Goal: Task Accomplishment & Management: Manage account settings

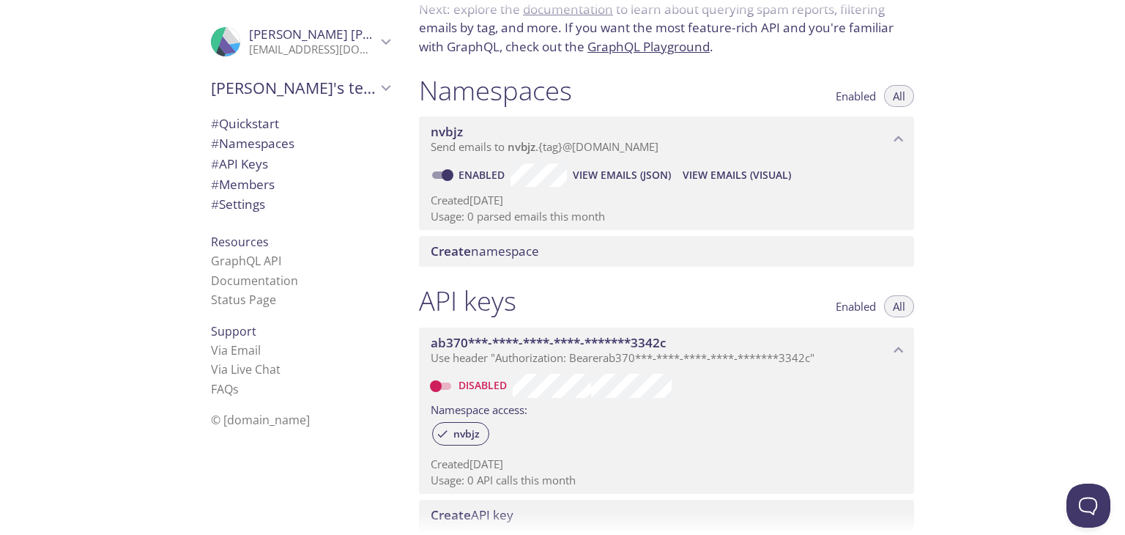
scroll to position [113, 0]
click at [450, 384] on input "Disabled" at bounding box center [436, 385] width 53 height 18
click at [841, 305] on span "Enabled" at bounding box center [856, 305] width 40 height 0
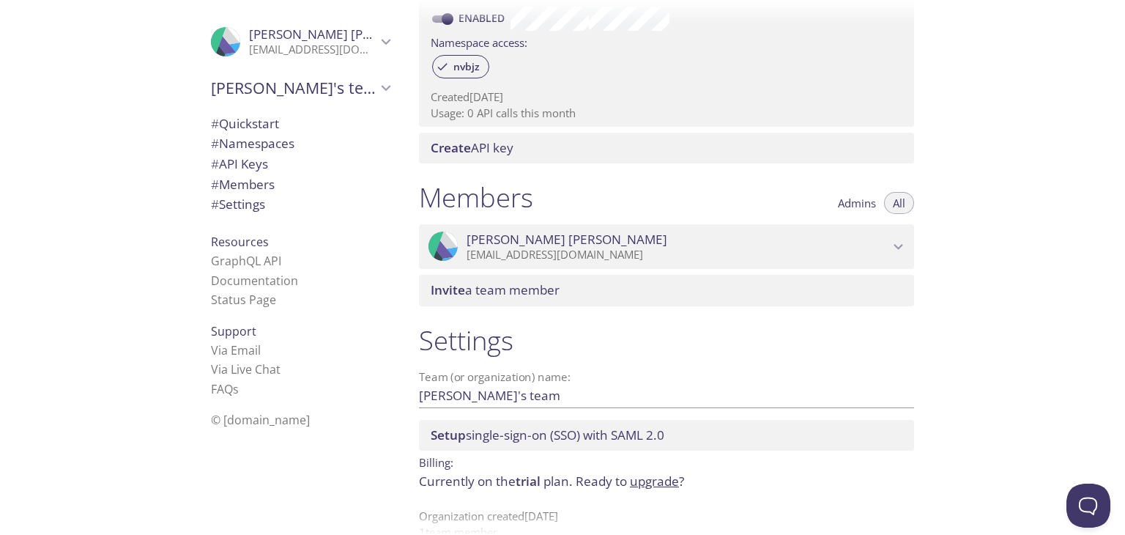
scroll to position [472, 0]
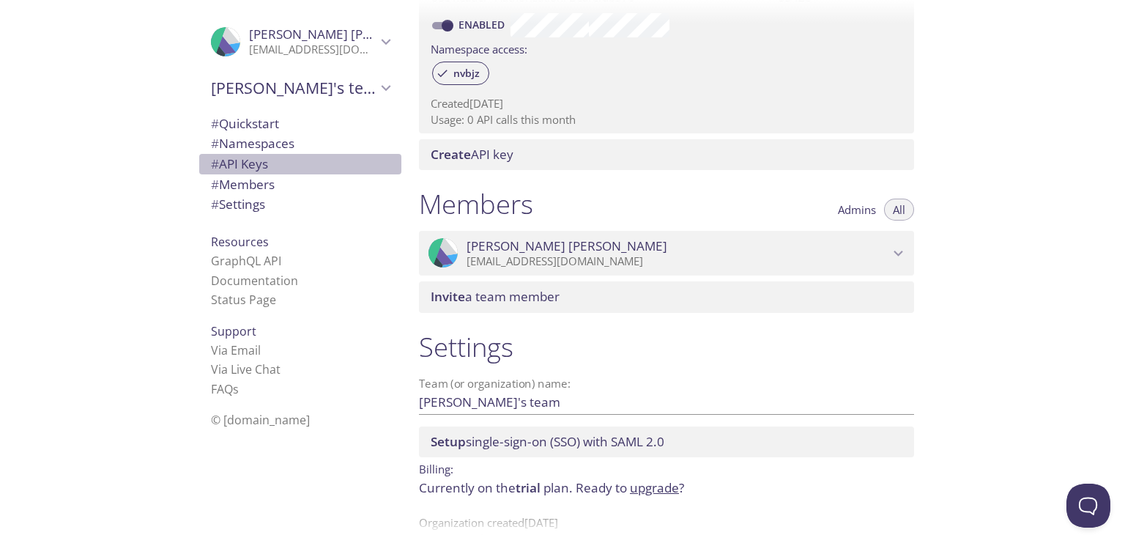
click at [249, 163] on span "# API Keys" at bounding box center [239, 163] width 57 height 17
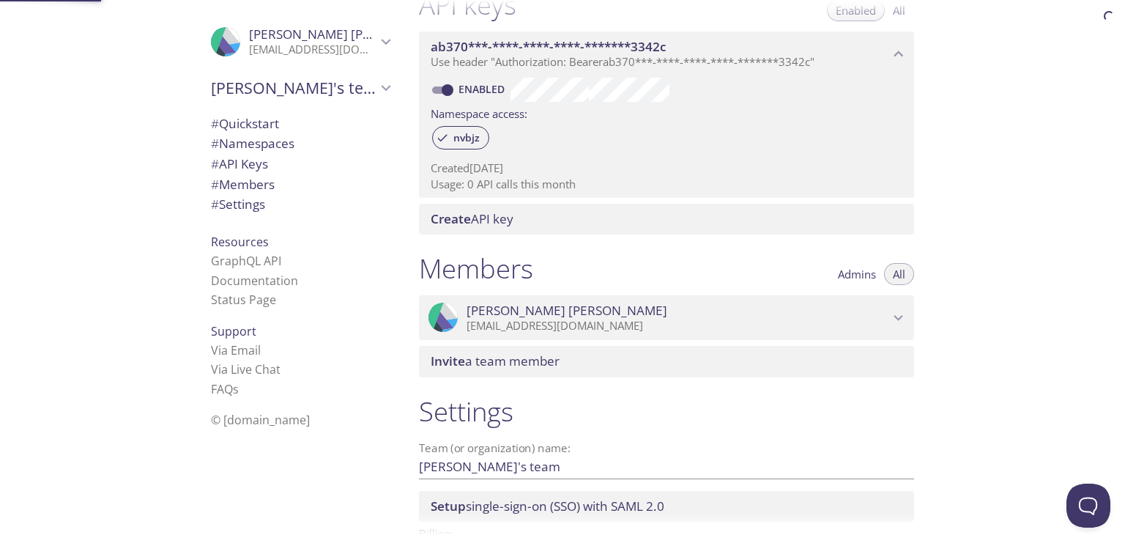
scroll to position [396, 0]
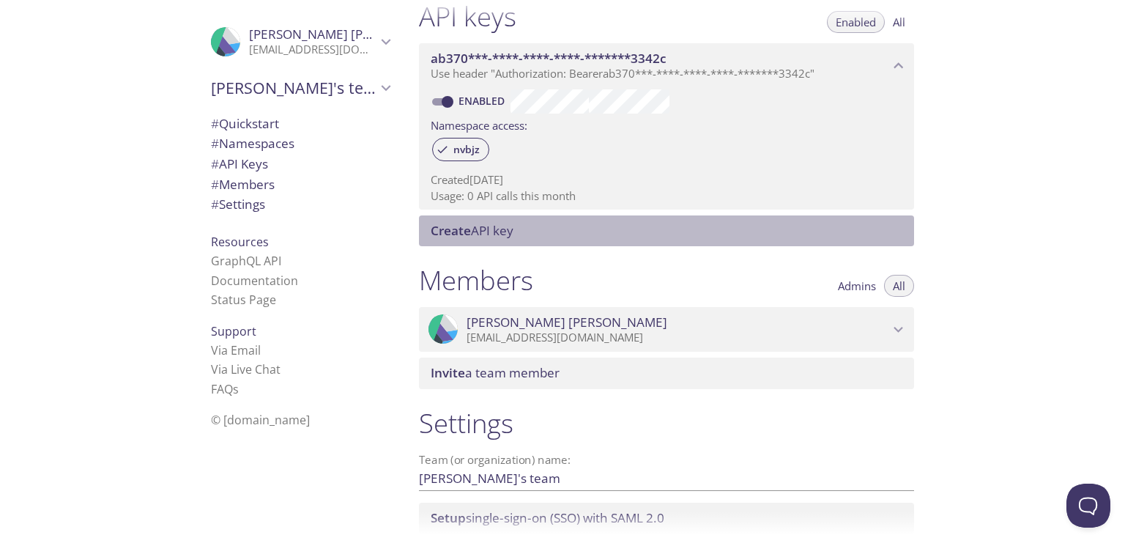
click at [492, 232] on span "Create API key" at bounding box center [472, 230] width 83 height 17
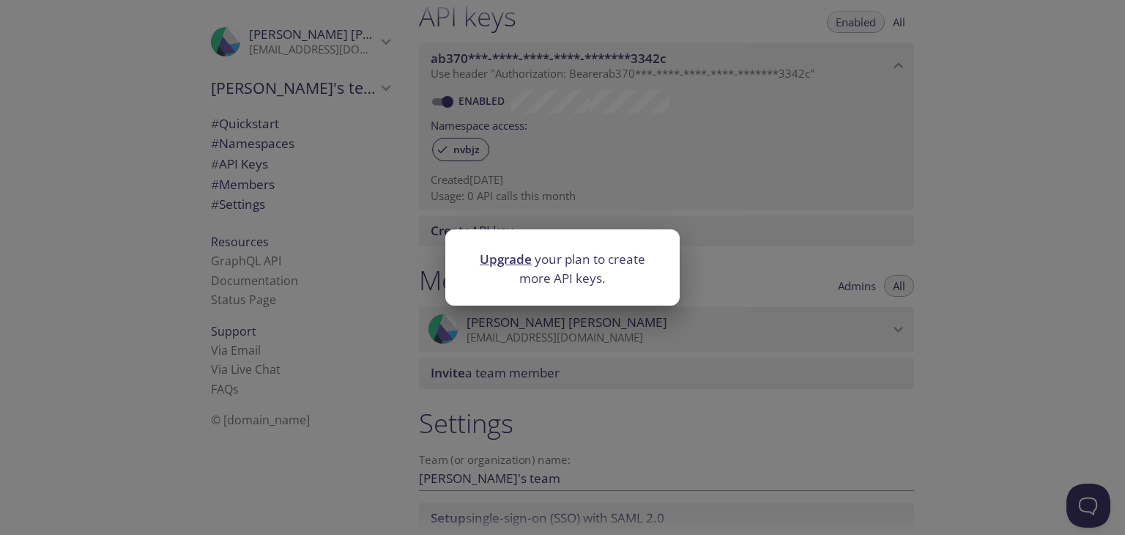
click at [736, 141] on div "Upgrade your plan to create more API keys." at bounding box center [562, 267] width 1125 height 535
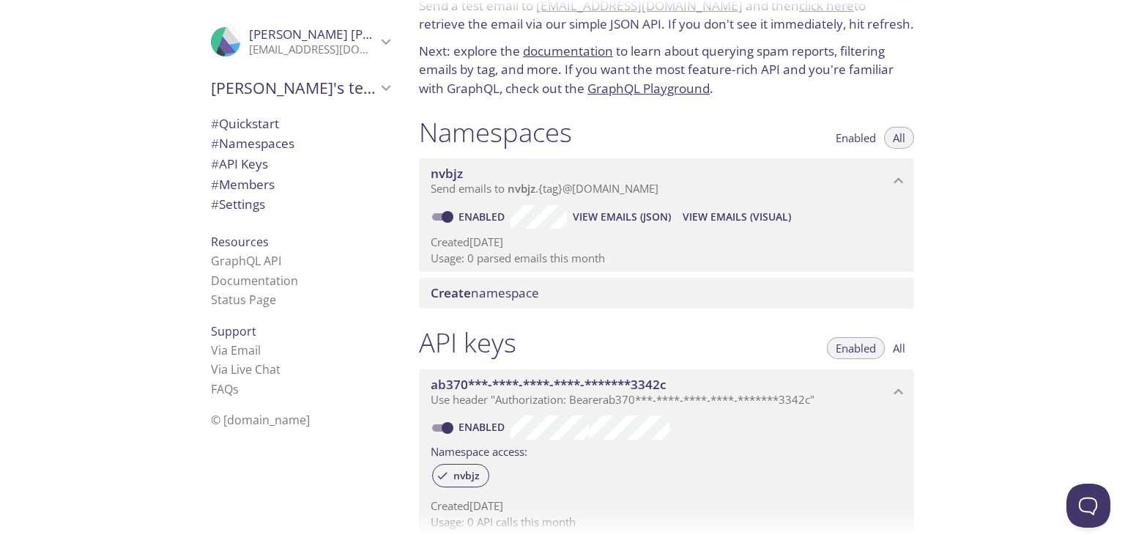
scroll to position [0, 0]
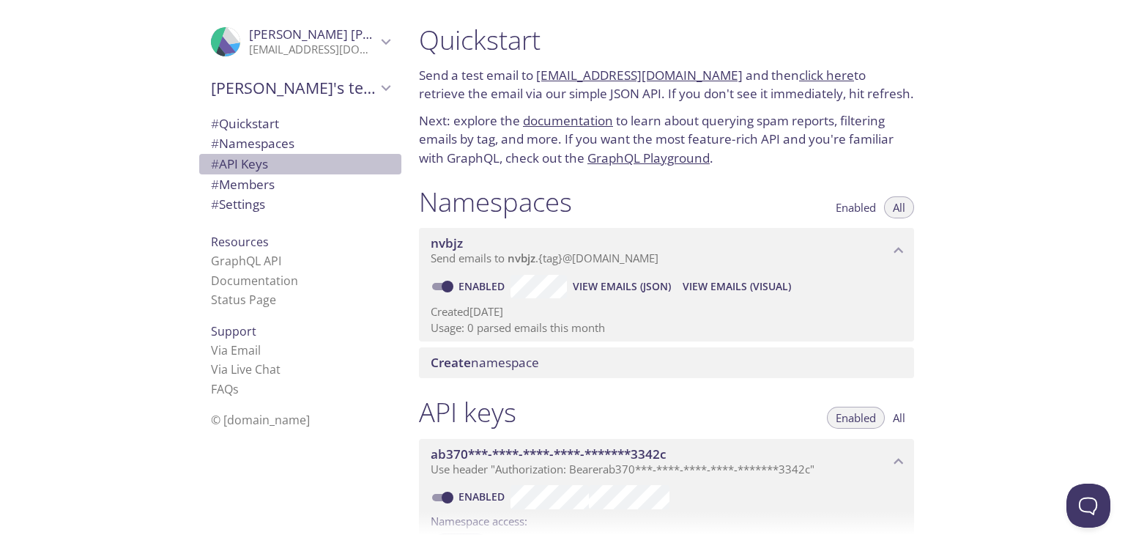
click at [224, 168] on span "# API Keys" at bounding box center [239, 163] width 57 height 17
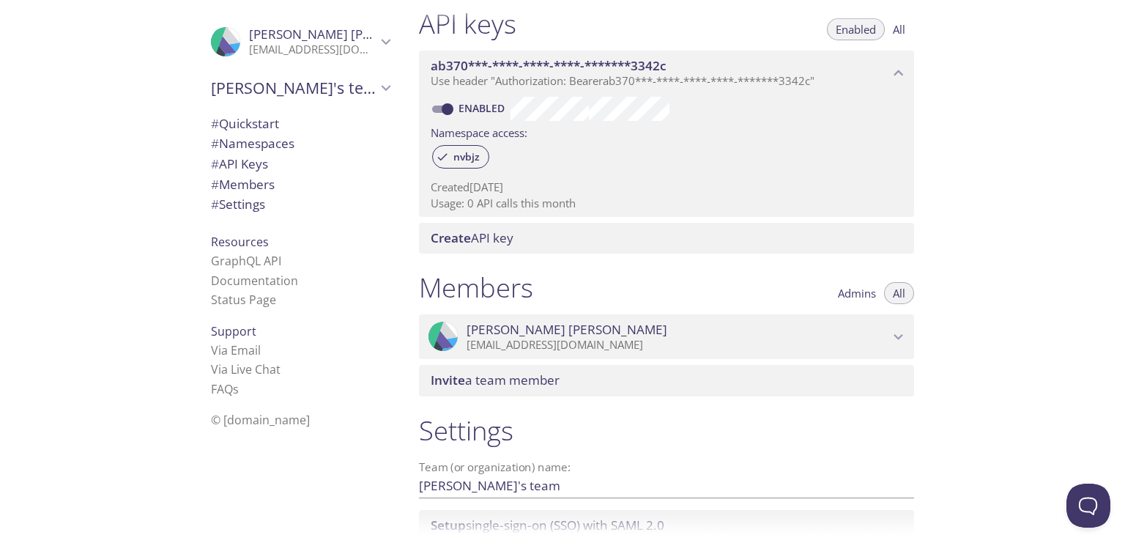
scroll to position [396, 0]
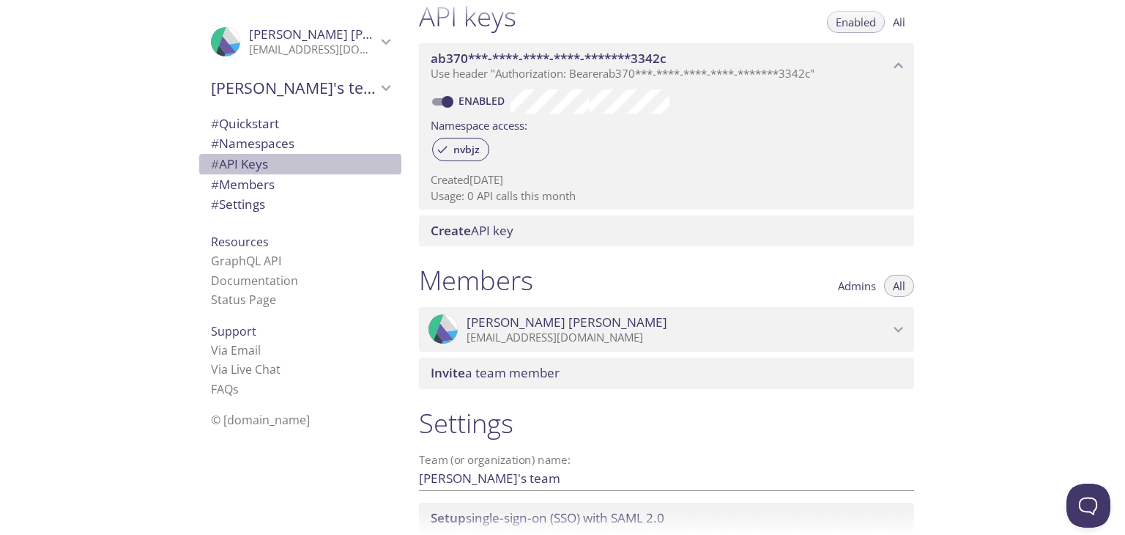
click at [246, 167] on span "# API Keys" at bounding box center [239, 163] width 57 height 17
click at [438, 103] on input "Enabled" at bounding box center [447, 103] width 53 height 18
checkbox input "false"
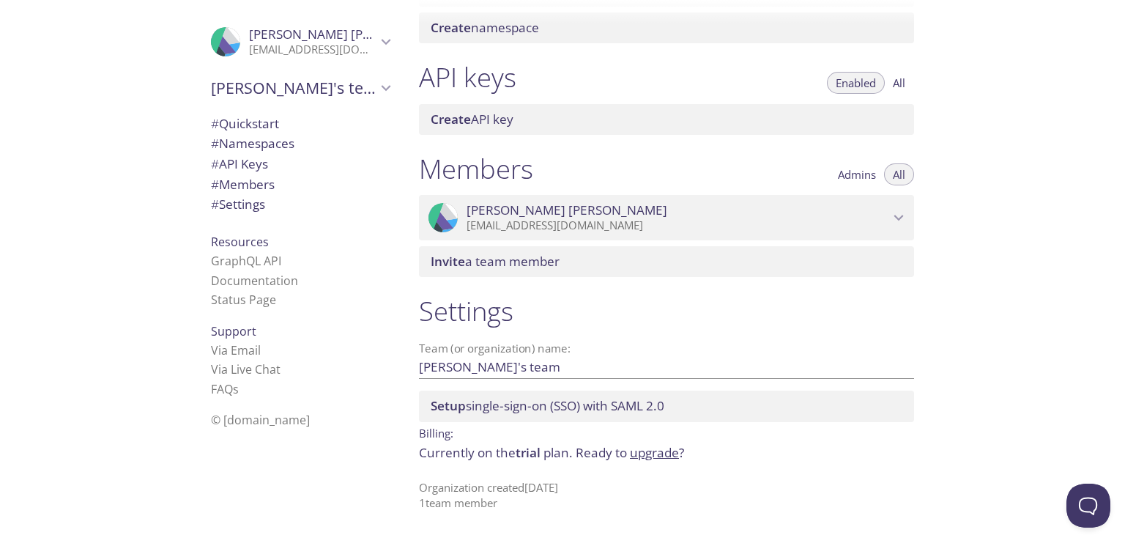
scroll to position [334, 0]
click at [249, 171] on span "# API Keys" at bounding box center [239, 163] width 57 height 17
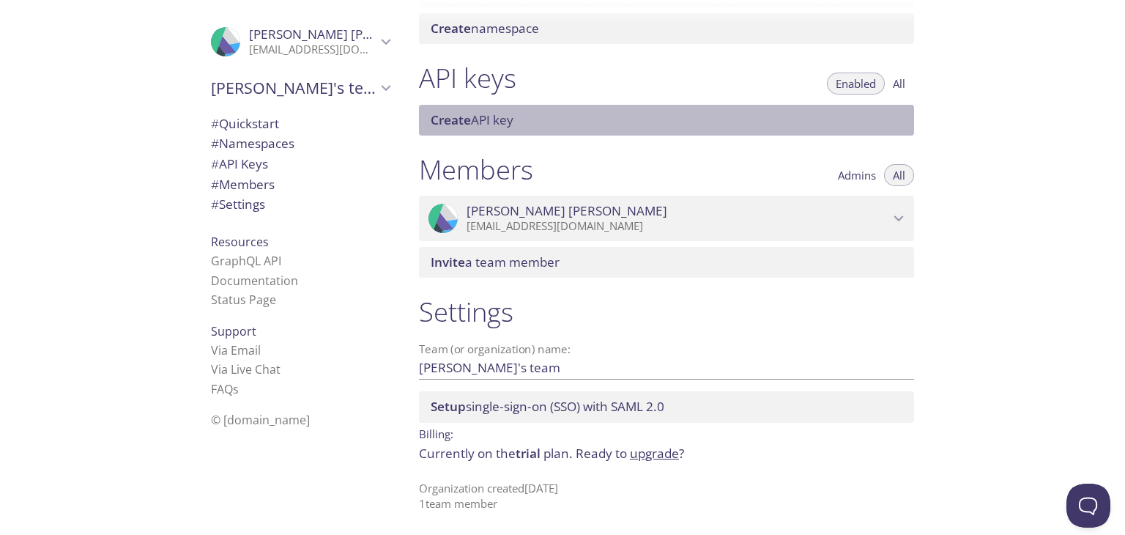
click at [469, 114] on span "Create" at bounding box center [451, 119] width 40 height 17
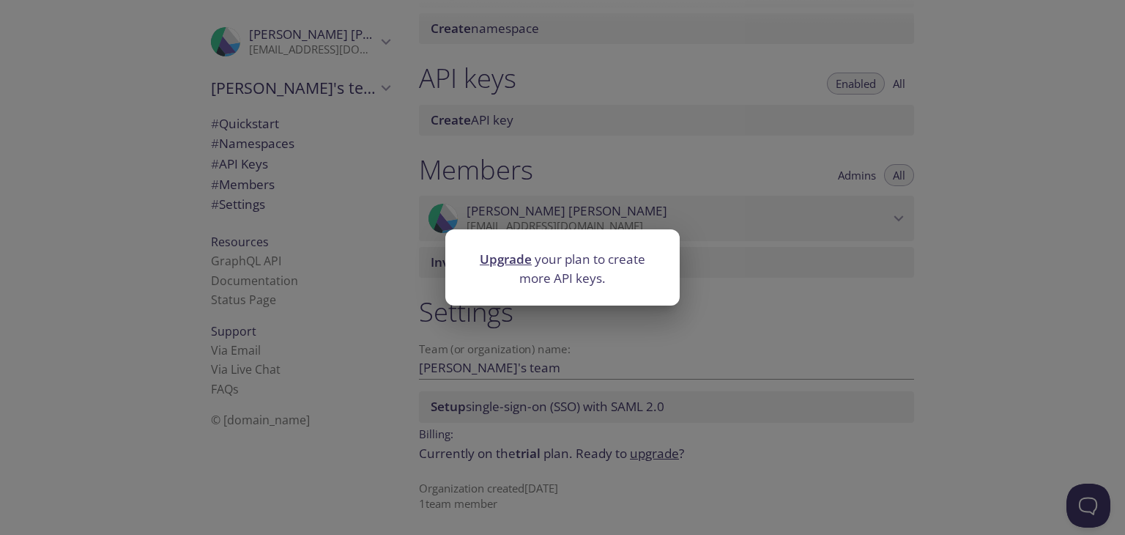
click at [901, 89] on div "Upgrade your plan to create more API keys." at bounding box center [562, 267] width 1125 height 535
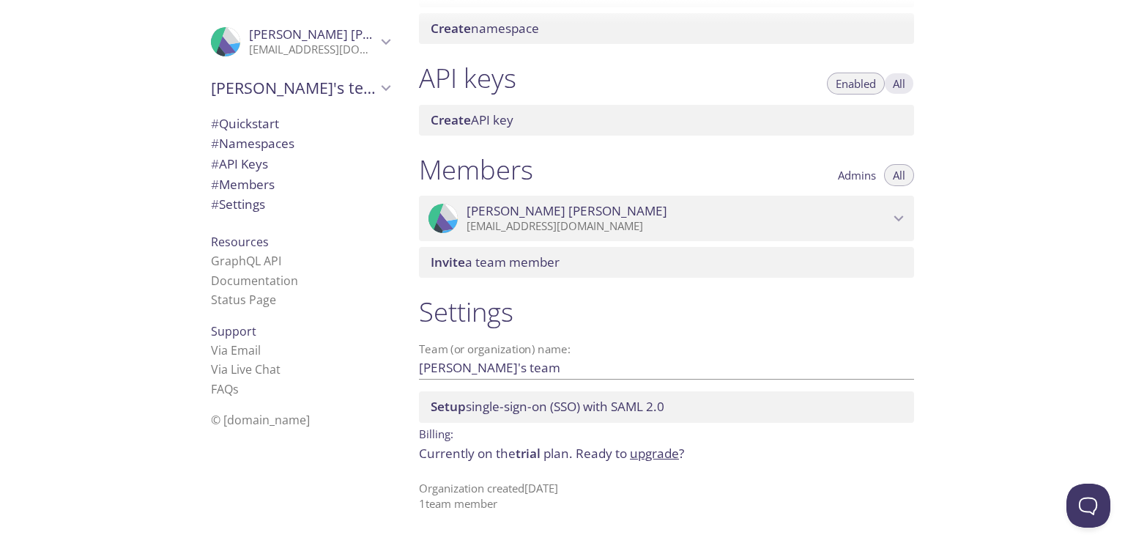
click at [900, 84] on span "All" at bounding box center [899, 84] width 12 height 0
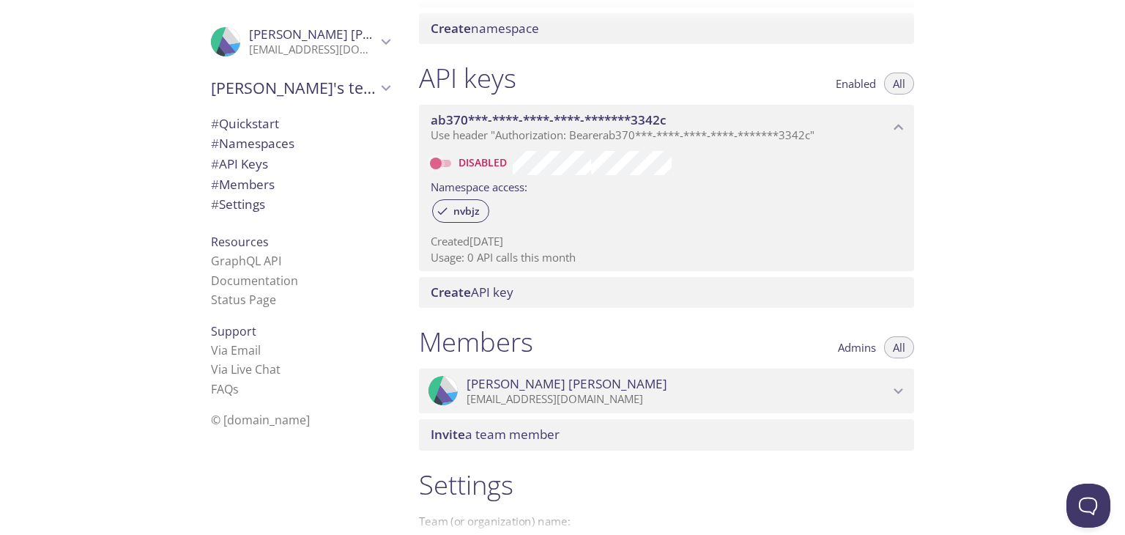
click at [451, 168] on input "Disabled" at bounding box center [436, 164] width 53 height 18
checkbox input "true"
copy p
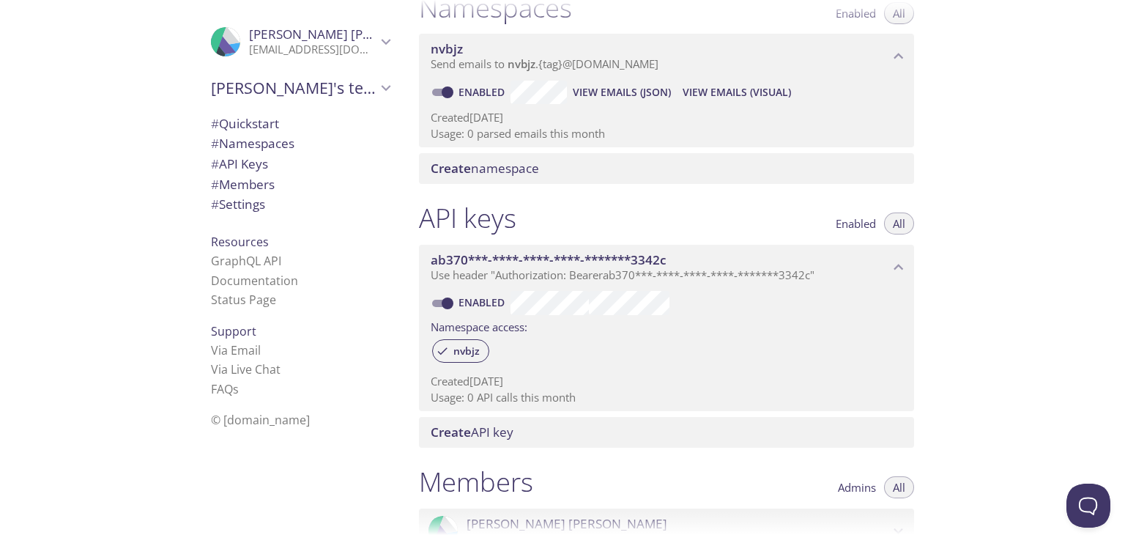
scroll to position [170, 0]
